Goal: Entertainment & Leisure: Consume media (video, audio)

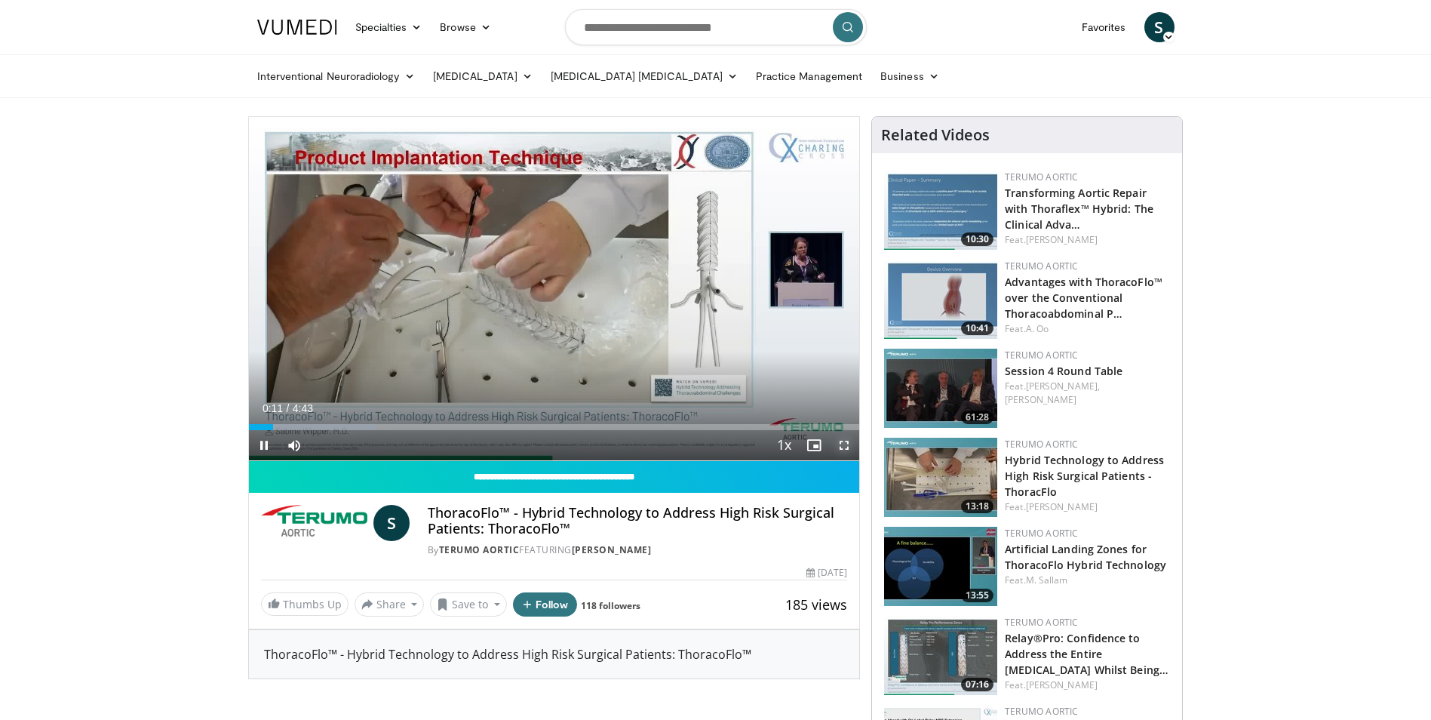
click at [844, 448] on span "Video Player" at bounding box center [844, 445] width 30 height 30
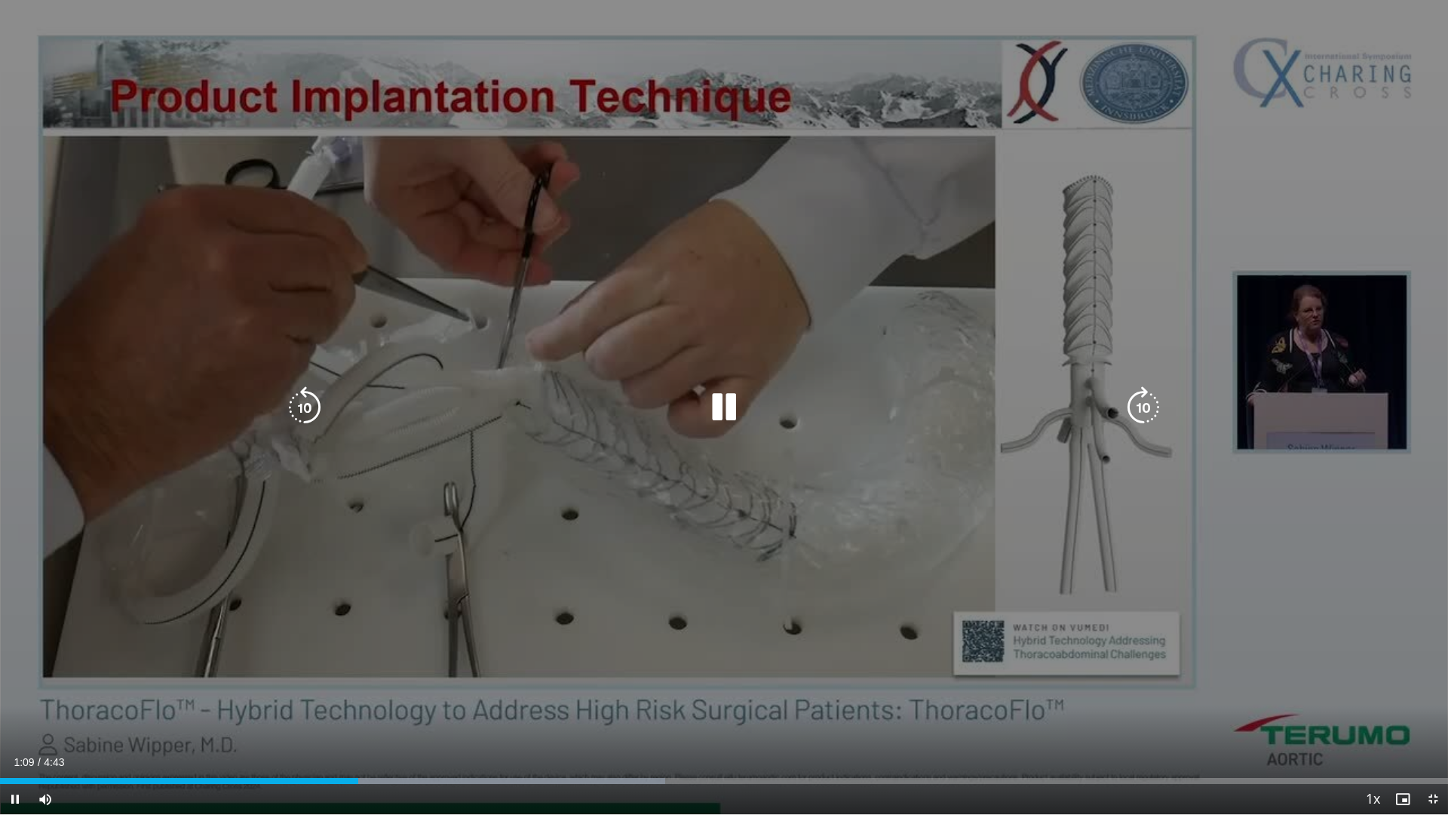
click at [735, 404] on icon "Video Player" at bounding box center [724, 407] width 42 height 42
click at [723, 407] on icon "Video Player" at bounding box center [724, 407] width 42 height 42
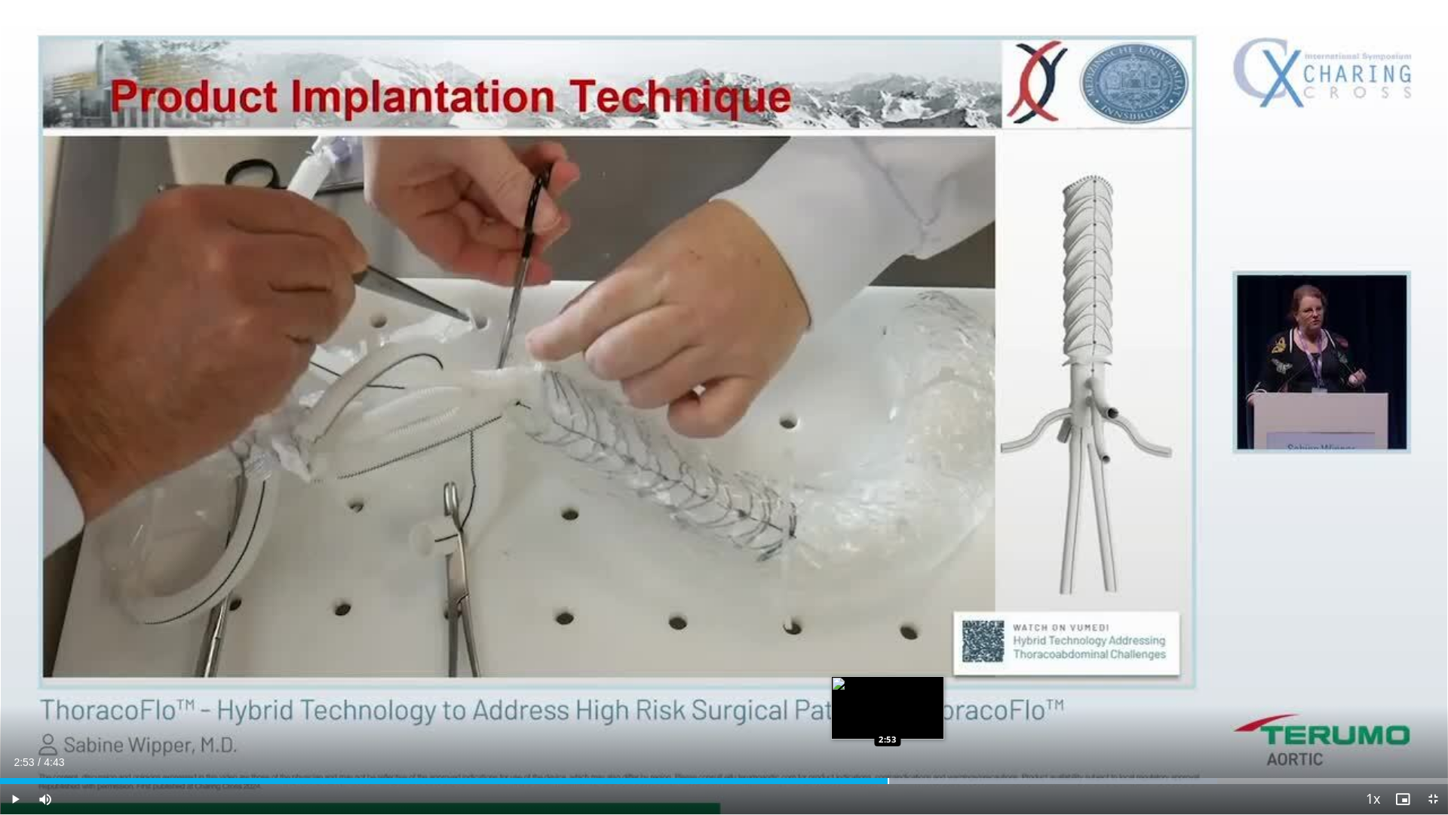
click at [888, 719] on div "Progress Bar" at bounding box center [889, 781] width 2 height 6
click at [896, 719] on div "Loaded : 84.77% 2:54 2:55" at bounding box center [724, 781] width 1448 height 6
click at [8, 719] on span "Video Player" at bounding box center [15, 799] width 30 height 30
click at [10, 719] on span "Video Player" at bounding box center [15, 799] width 30 height 30
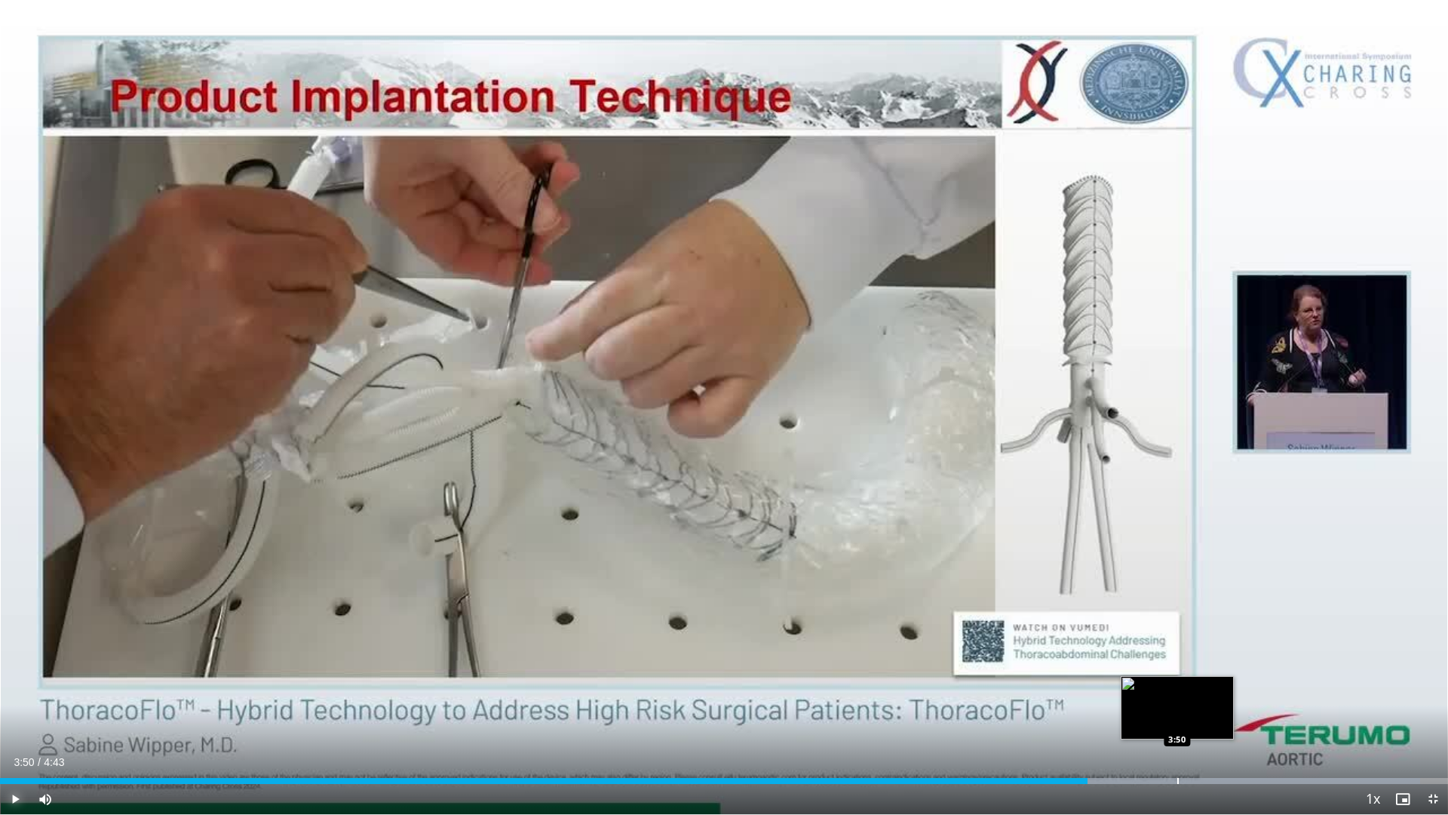
click at [1178, 719] on div "Progress Bar" at bounding box center [1179, 781] width 2 height 6
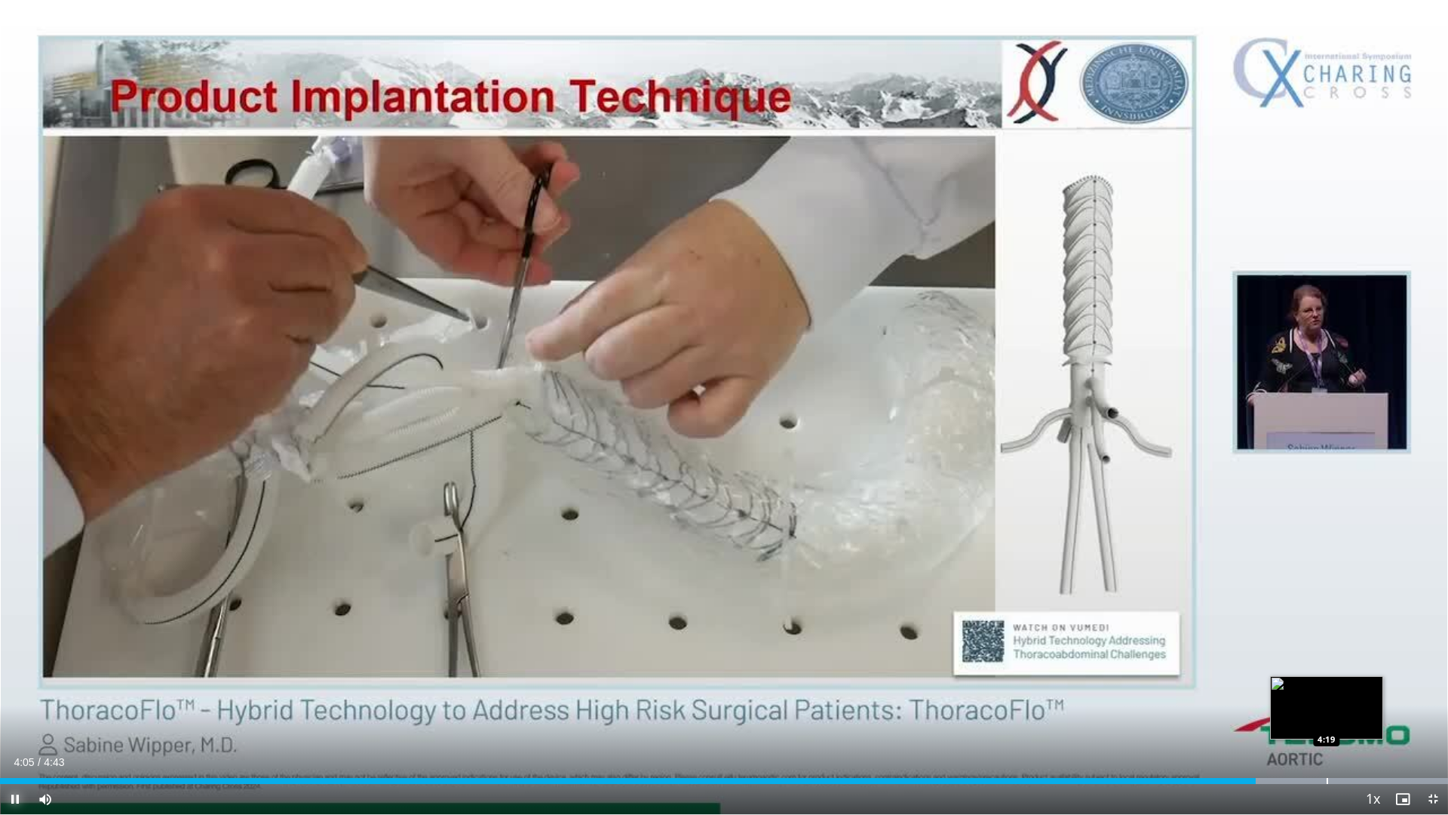
click at [1327, 719] on div "Loaded : 100.00% 4:05 4:19" at bounding box center [724, 776] width 1448 height 14
click at [0, 719] on span "Video Player" at bounding box center [15, 799] width 30 height 30
click at [1423, 719] on span "Video Player" at bounding box center [1433, 799] width 30 height 30
